Goal: Communication & Community: Answer question/provide support

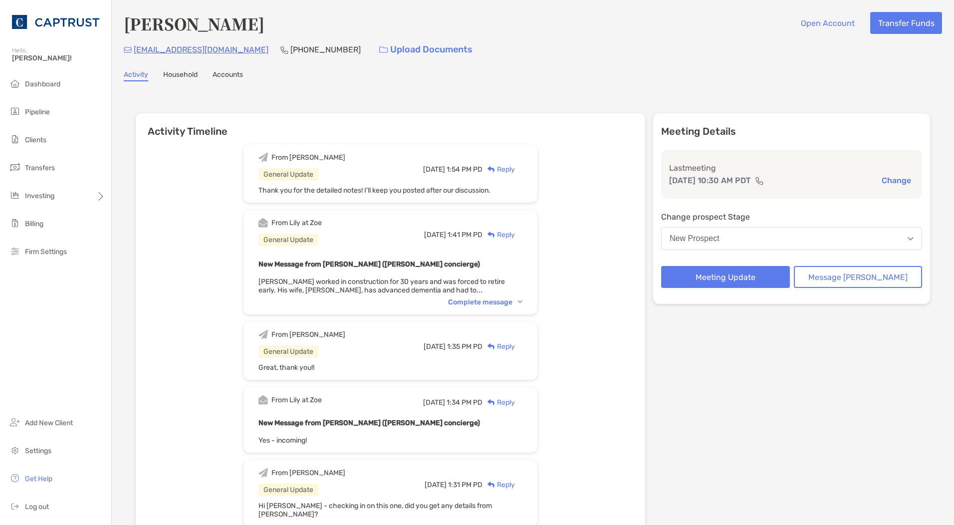
click at [515, 302] on div "Complete message" at bounding box center [485, 302] width 74 height 8
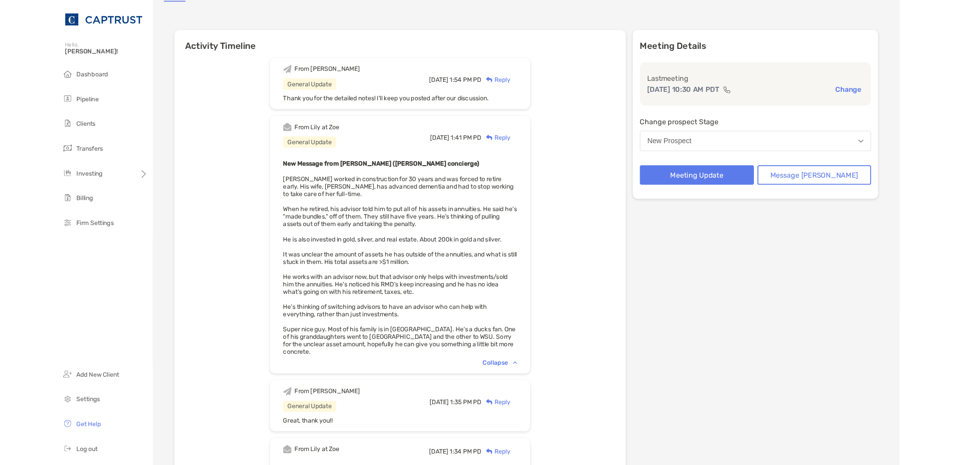
scroll to position [79, 0]
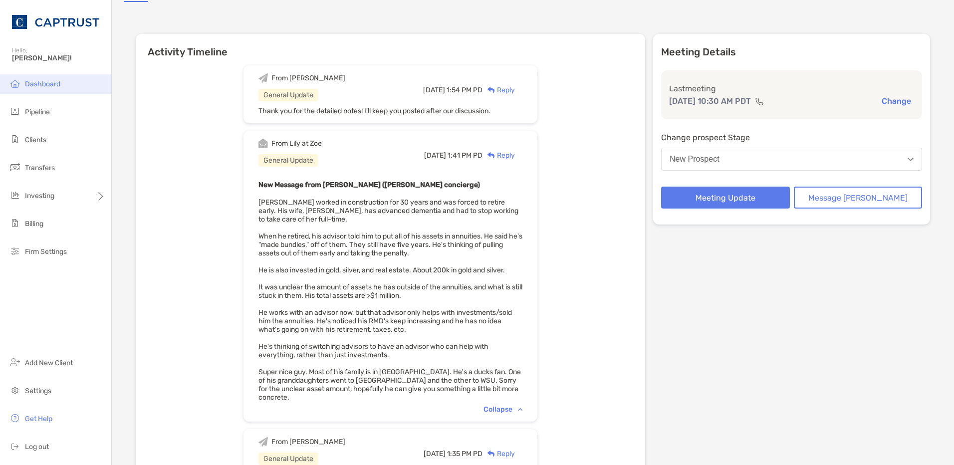
click at [32, 88] on li "Dashboard" at bounding box center [55, 84] width 111 height 20
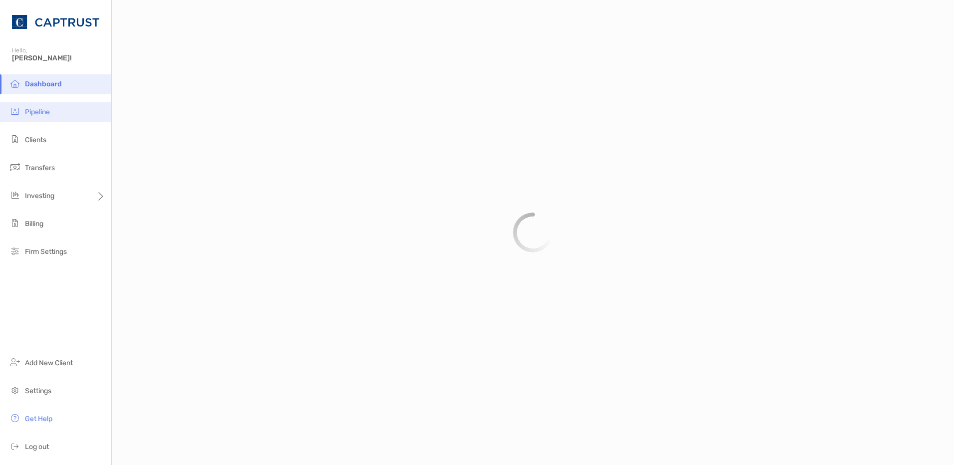
click at [61, 109] on li "Pipeline" at bounding box center [55, 112] width 111 height 20
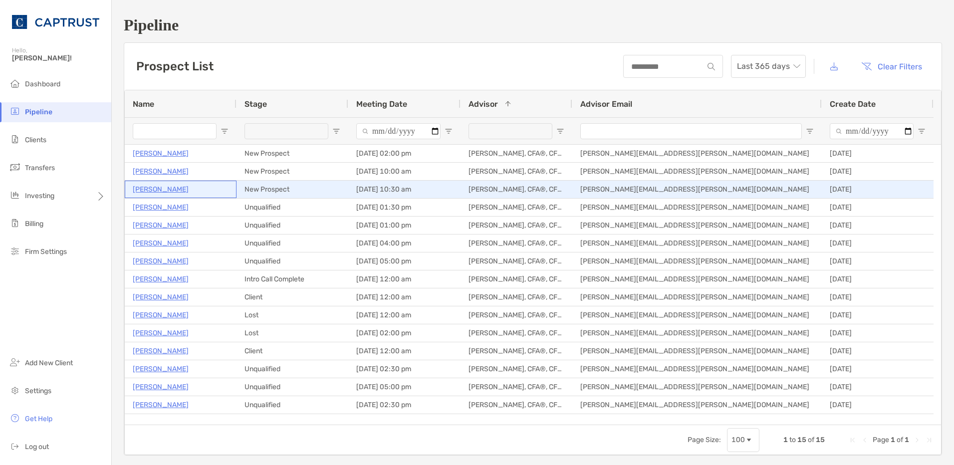
click at [165, 190] on p "William Weber" at bounding box center [161, 189] width 56 height 12
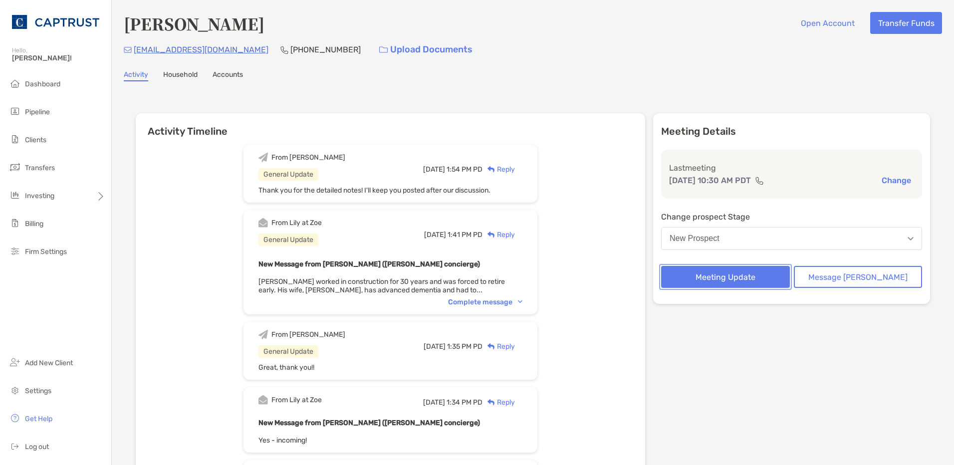
click at [757, 275] on button "Meeting Update" at bounding box center [725, 277] width 129 height 22
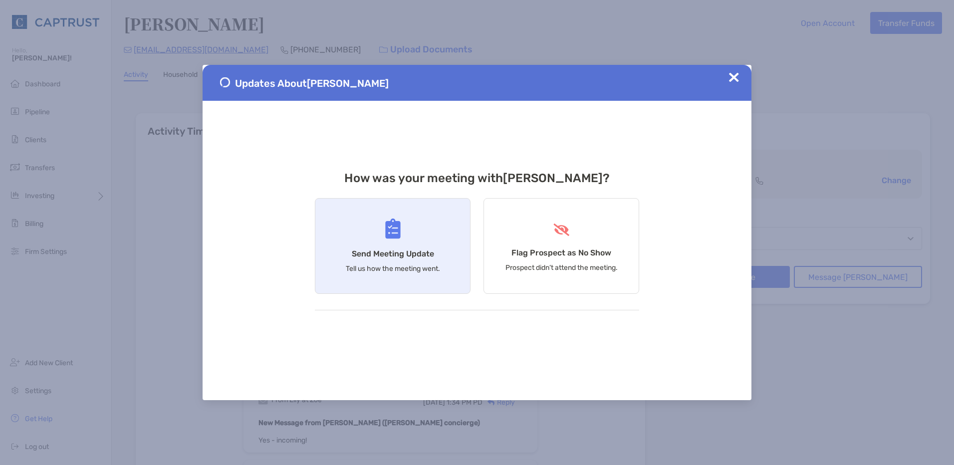
click at [432, 247] on div "Send Meeting Update Tell us how the meeting went." at bounding box center [393, 246] width 156 height 96
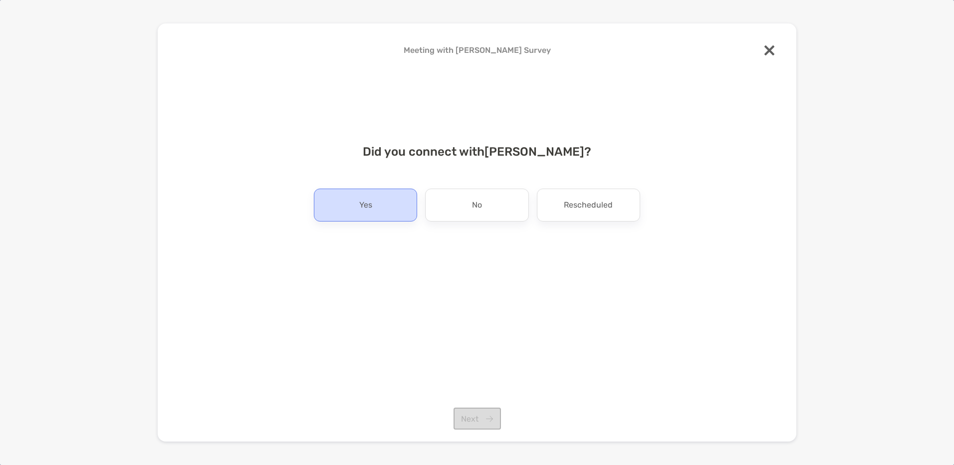
click at [400, 219] on div "Yes" at bounding box center [365, 205] width 103 height 33
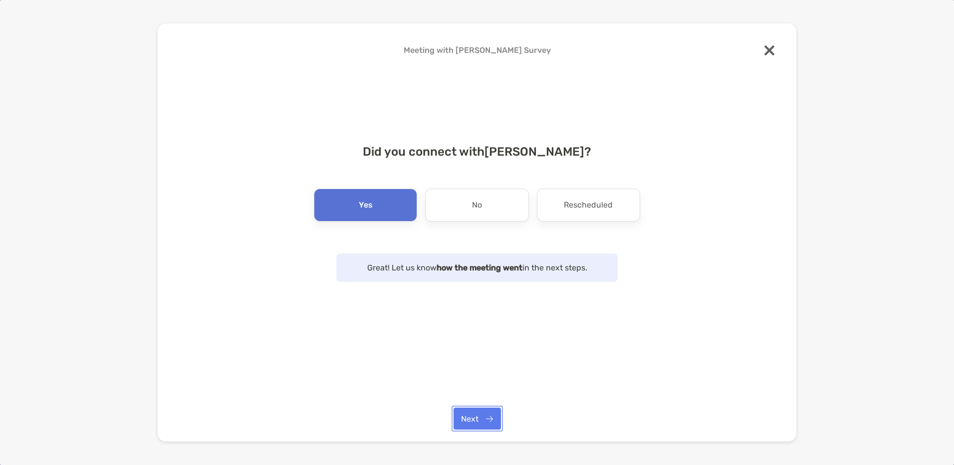
click at [479, 411] on button "Next" at bounding box center [476, 419] width 47 height 22
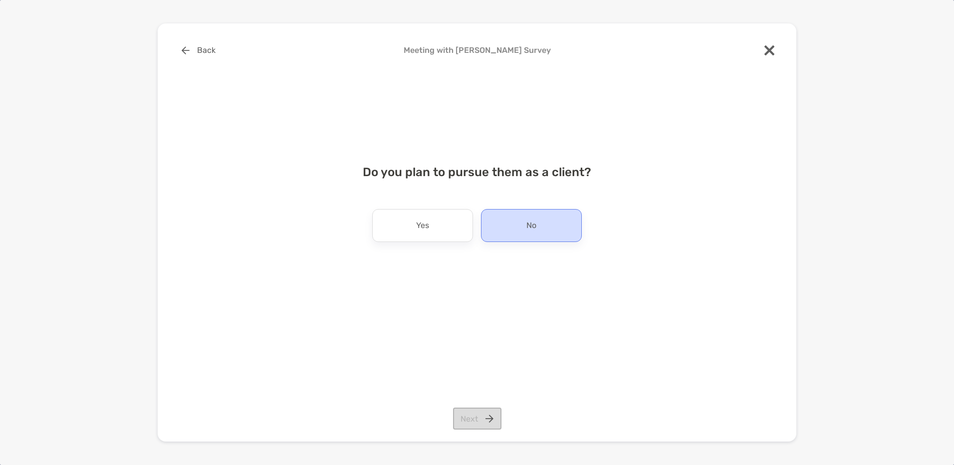
click at [511, 231] on div "No" at bounding box center [531, 225] width 101 height 33
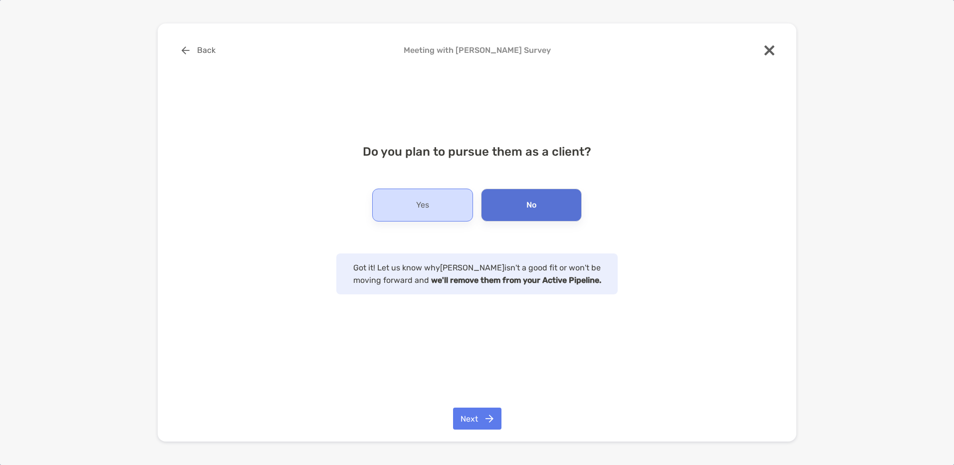
click at [440, 209] on div "Yes" at bounding box center [422, 205] width 101 height 33
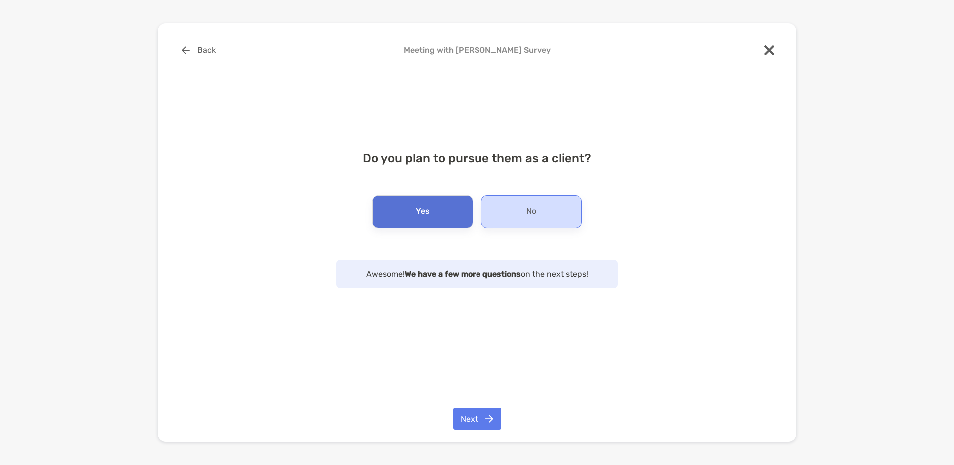
click at [553, 214] on div "No" at bounding box center [531, 211] width 101 height 33
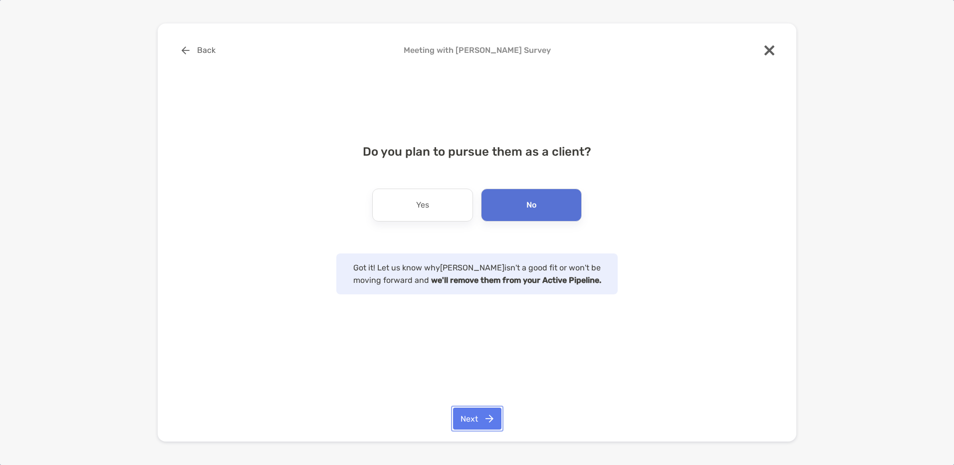
click at [476, 411] on button "Next" at bounding box center [477, 419] width 48 height 22
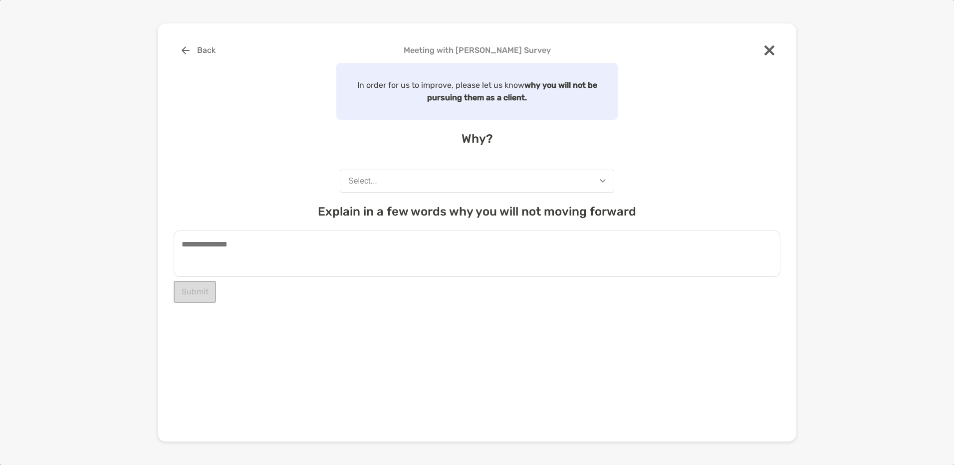
click at [449, 194] on div "In order for us to improve, please let us know why you will not be pursuing the…" at bounding box center [477, 183] width 607 height 240
click at [464, 188] on button "Select..." at bounding box center [477, 181] width 274 height 23
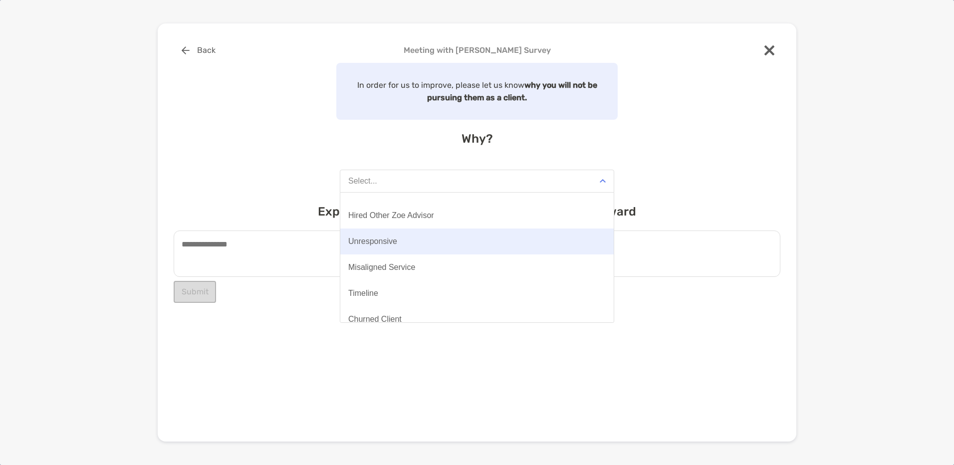
scroll to position [78, 0]
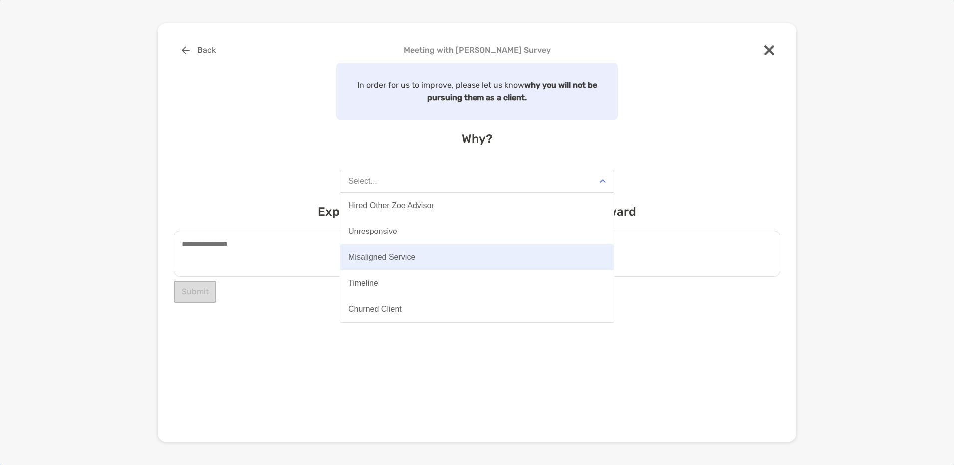
click at [454, 262] on button "Misaligned Service" at bounding box center [476, 257] width 273 height 26
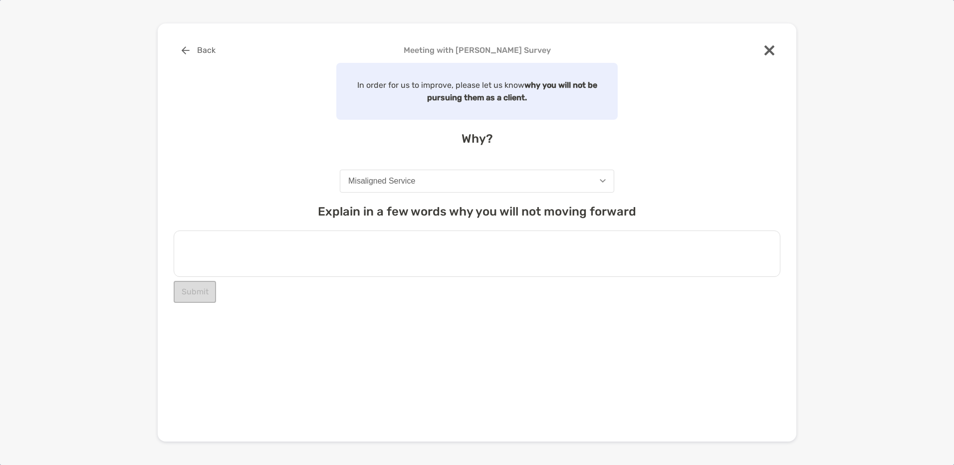
click at [299, 254] on textarea at bounding box center [477, 253] width 607 height 46
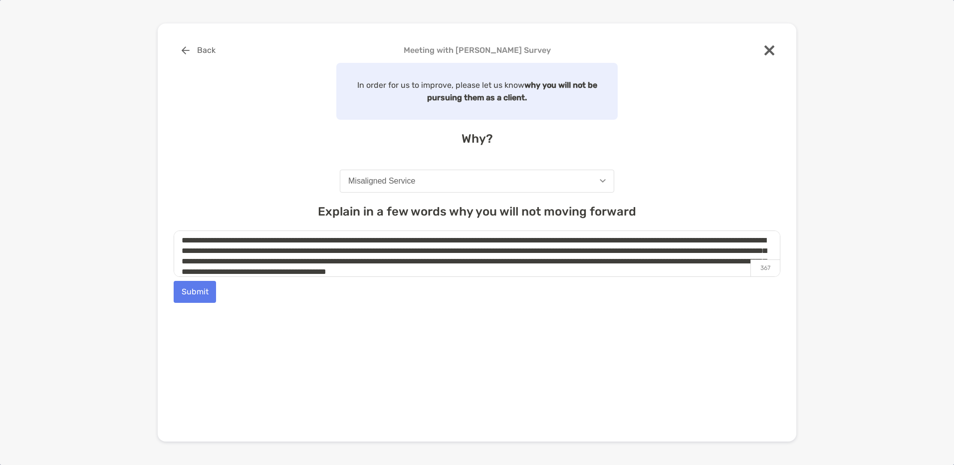
scroll to position [14, 0]
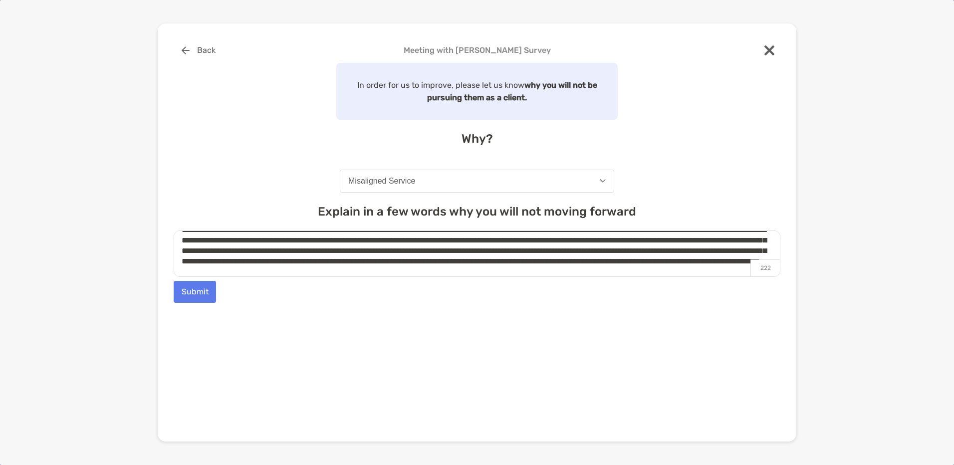
type textarea "**********"
click at [188, 291] on button "Submit" at bounding box center [195, 292] width 42 height 22
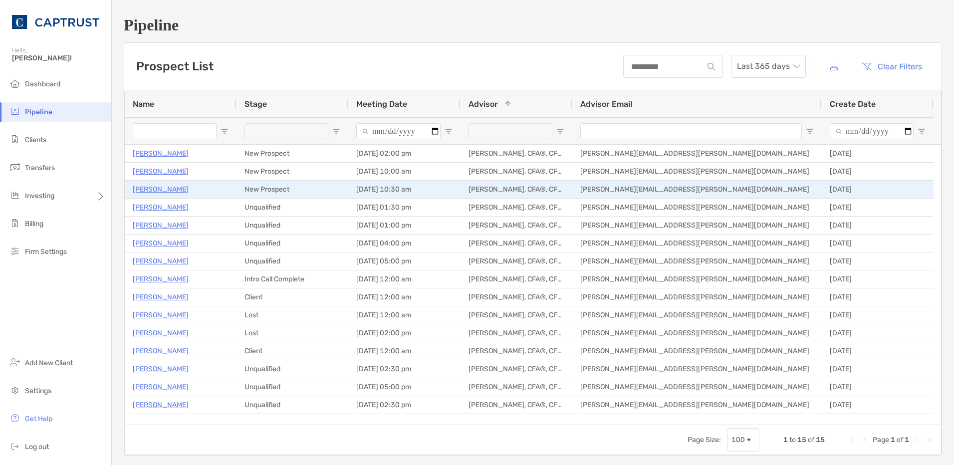
click at [180, 186] on div "William Weber" at bounding box center [181, 189] width 96 height 16
click at [172, 187] on p "William Weber" at bounding box center [161, 189] width 56 height 12
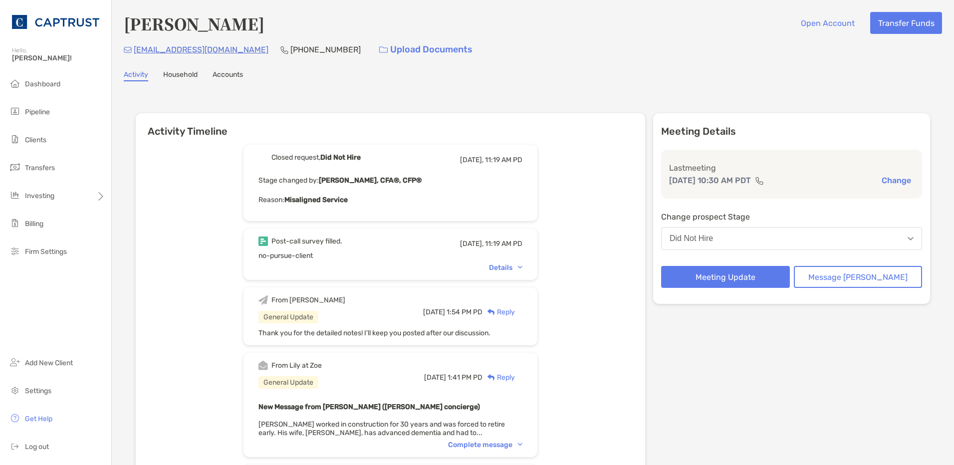
click at [372, 199] on p "Reason: Misaligned Service" at bounding box center [390, 200] width 264 height 12
click at [747, 281] on button "Meeting Update" at bounding box center [725, 277] width 129 height 22
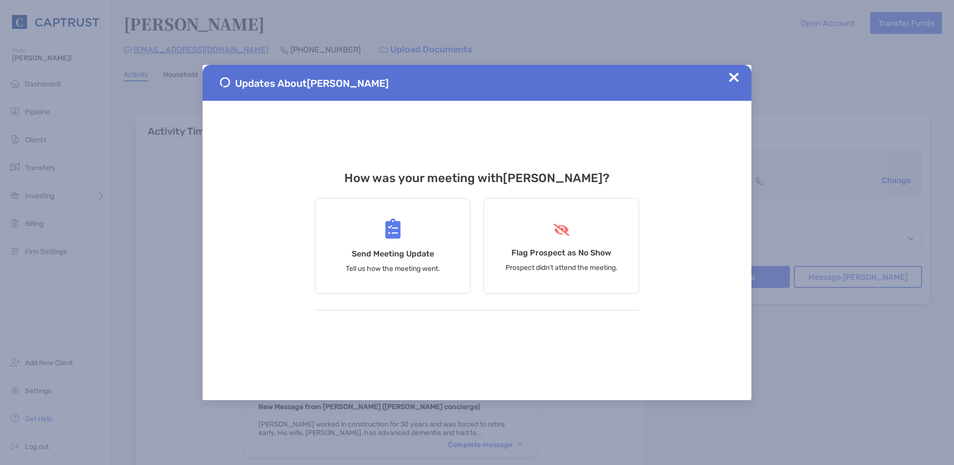
click at [733, 79] on img at bounding box center [734, 77] width 10 height 10
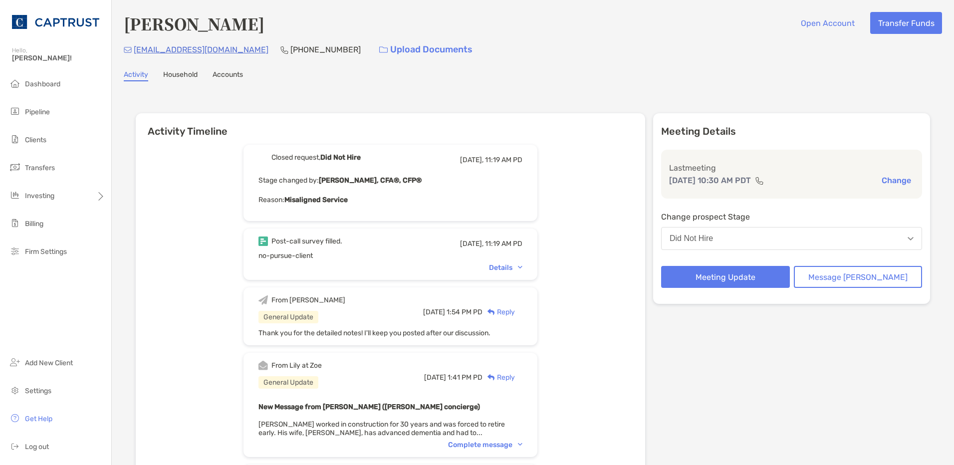
click at [855, 288] on div "Meeting Details Last meeting [DATE] 10:30 AM PDT Change Change prospect Stage D…" at bounding box center [791, 208] width 277 height 191
click at [850, 280] on button "Message [PERSON_NAME]" at bounding box center [858, 277] width 129 height 22
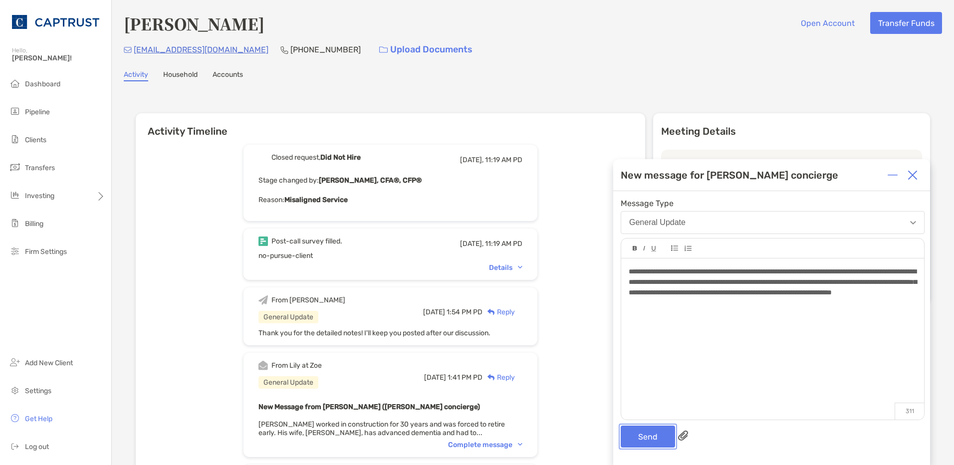
click at [639, 430] on button "Send" at bounding box center [648, 437] width 54 height 22
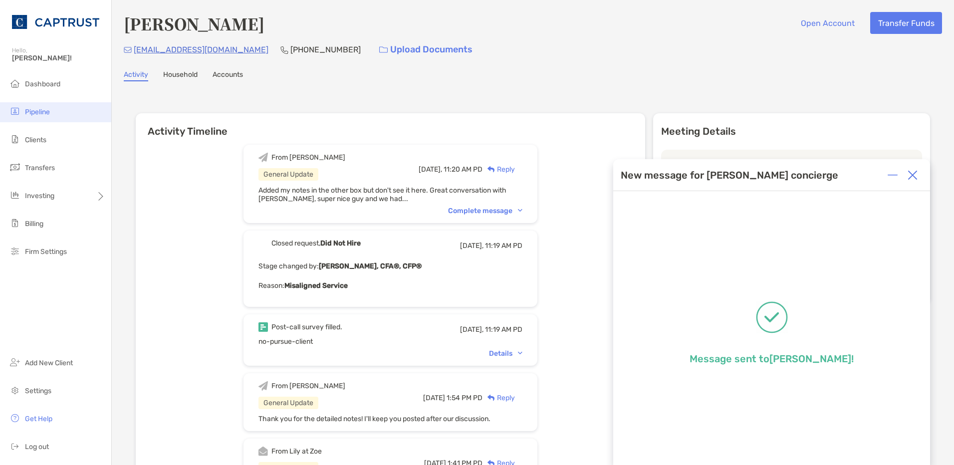
click at [36, 110] on span "Pipeline" at bounding box center [37, 112] width 25 height 8
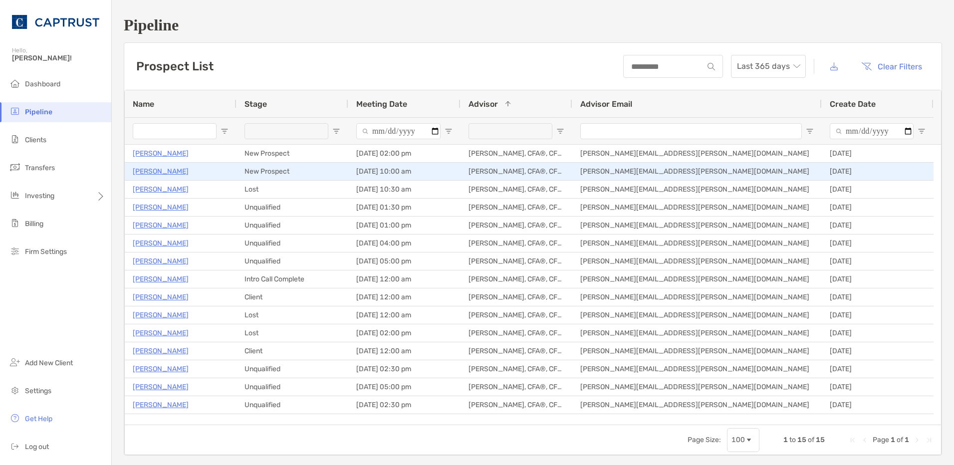
click at [163, 168] on p "[PERSON_NAME]" at bounding box center [161, 171] width 56 height 12
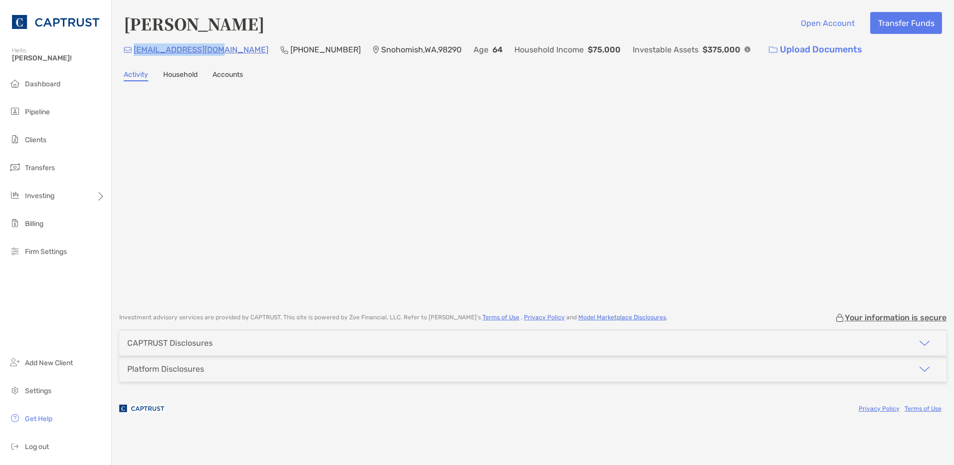
drag, startPoint x: 217, startPoint y: 49, endPoint x: 136, endPoint y: 50, distance: 81.8
click at [136, 50] on div "[EMAIL_ADDRESS][DOMAIN_NAME] [PHONE_NUMBER] [GEOGRAPHIC_DATA] Age [DEMOGRAPHIC_…" at bounding box center [533, 49] width 818 height 21
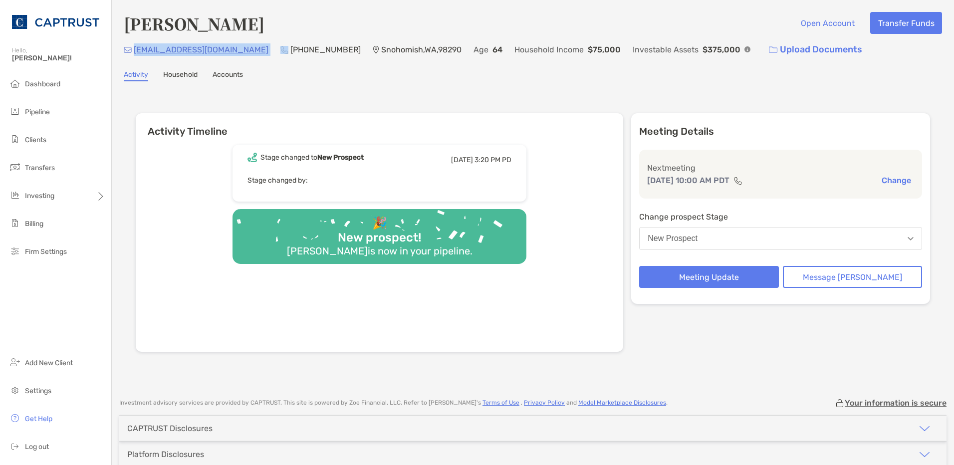
drag, startPoint x: 222, startPoint y: 49, endPoint x: 134, endPoint y: 50, distance: 88.3
click at [134, 50] on div "davit9946@gmail.com (360) 502-1785 Snohomish , WA , 98290 Age 64 Household Inco…" at bounding box center [533, 49] width 818 height 21
click at [836, 276] on button "Message Zoe" at bounding box center [852, 277] width 139 height 22
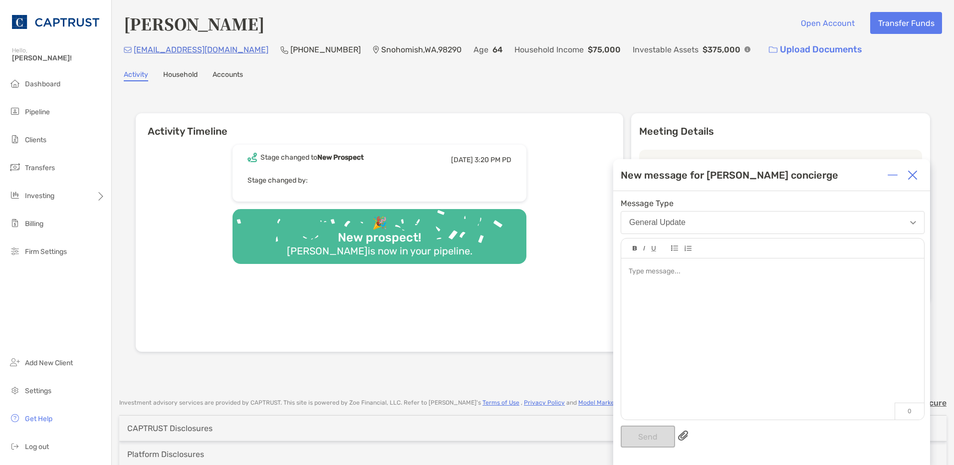
click at [653, 326] on div at bounding box center [772, 333] width 303 height 151
click at [648, 428] on button "Send" at bounding box center [648, 437] width 54 height 22
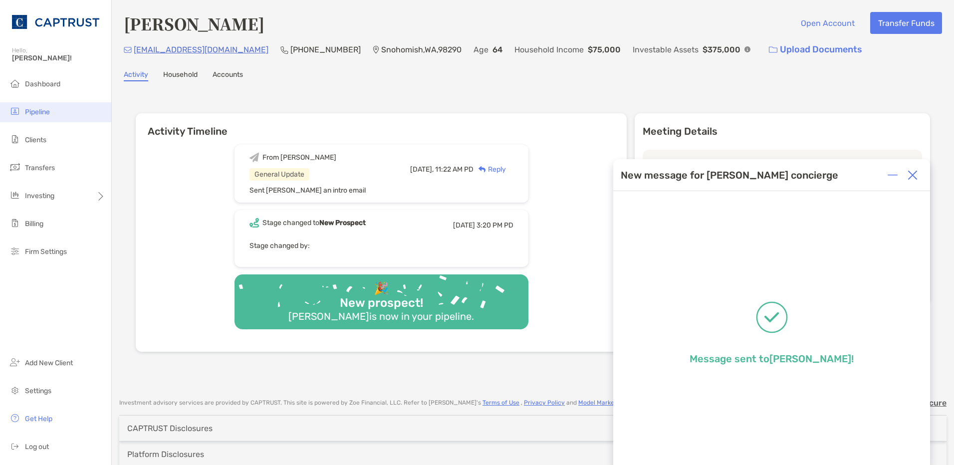
click at [26, 107] on li "Pipeline" at bounding box center [55, 112] width 111 height 20
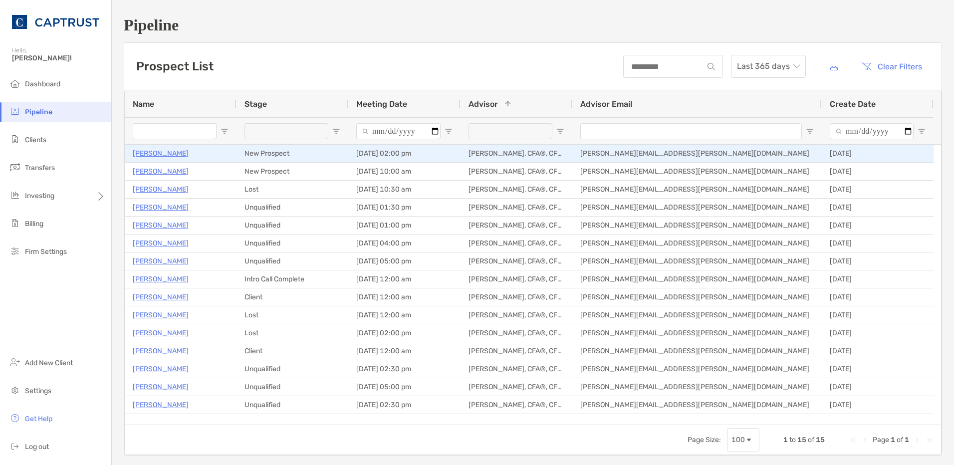
click at [171, 152] on p "[PERSON_NAME]" at bounding box center [161, 153] width 56 height 12
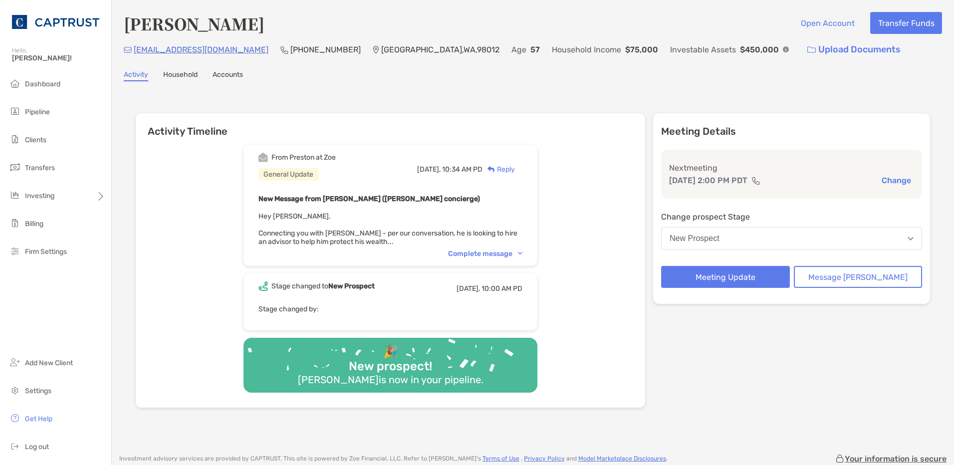
click at [500, 254] on div "Complete message" at bounding box center [485, 253] width 74 height 8
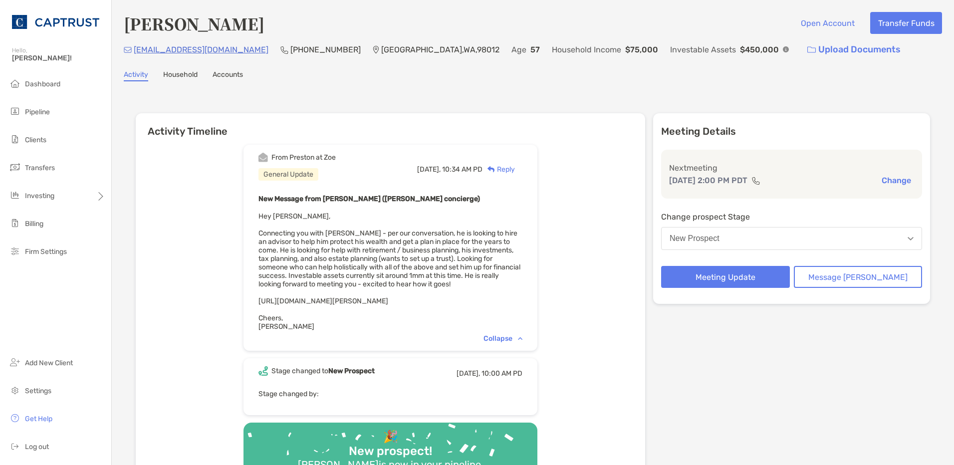
click at [515, 172] on div "Reply" at bounding box center [498, 169] width 32 height 10
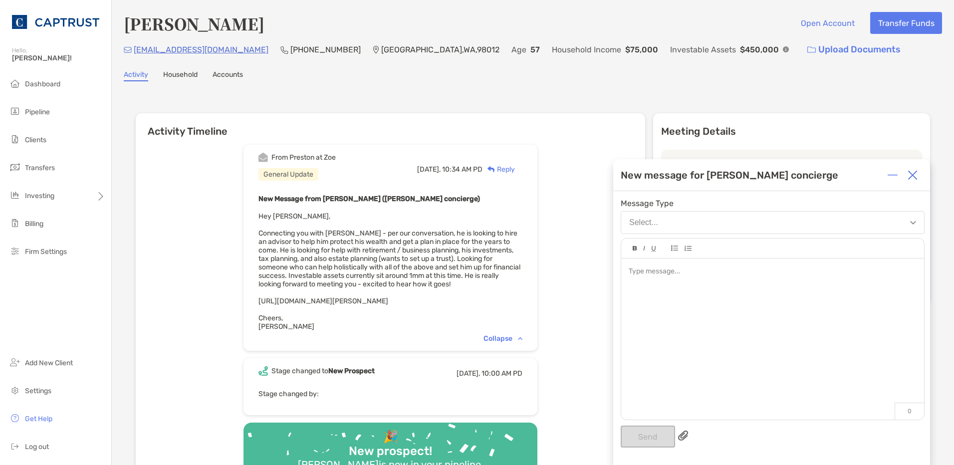
click at [655, 291] on div at bounding box center [772, 333] width 303 height 151
click at [659, 439] on button "Send" at bounding box center [648, 437] width 54 height 22
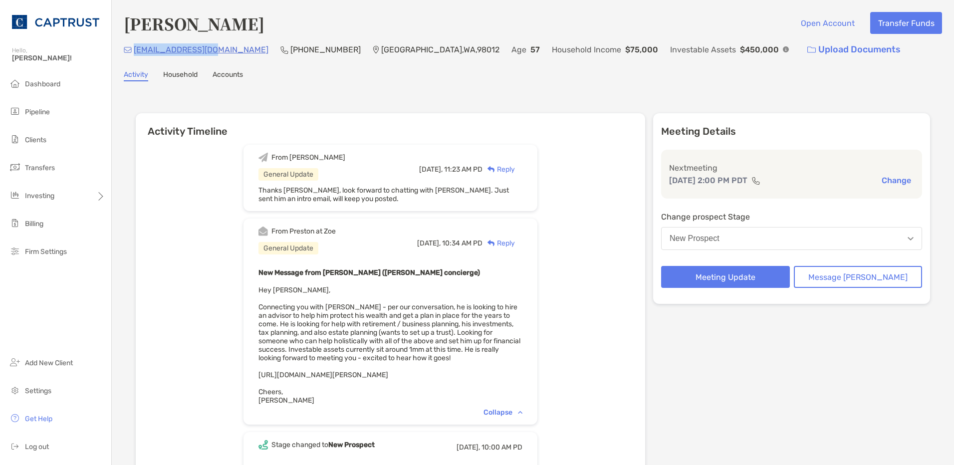
drag, startPoint x: 214, startPoint y: 49, endPoint x: 133, endPoint y: 51, distance: 81.3
click at [133, 51] on div "[EMAIL_ADDRESS][DOMAIN_NAME] (425) 381-[GEOGRAPHIC_DATA] Age [DEMOGRAPHIC_DATA]…" at bounding box center [533, 49] width 818 height 21
click at [26, 76] on li "Dashboard" at bounding box center [55, 84] width 111 height 20
